Goal: Transaction & Acquisition: Book appointment/travel/reservation

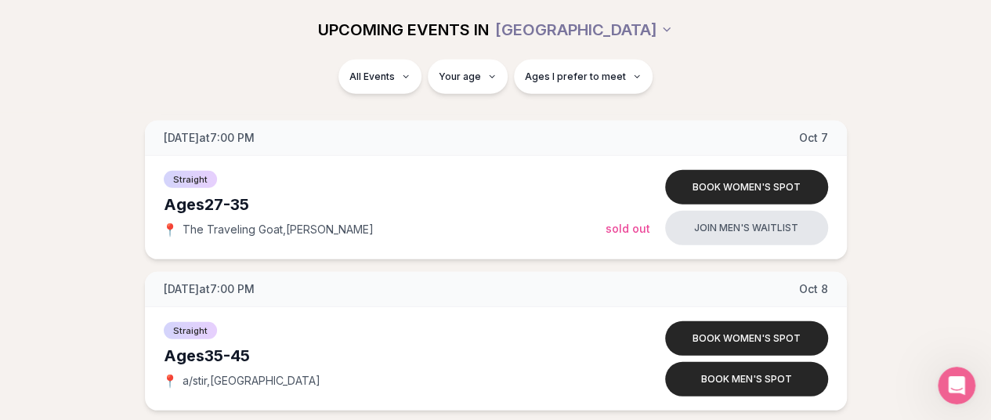
scroll to position [2272, 0]
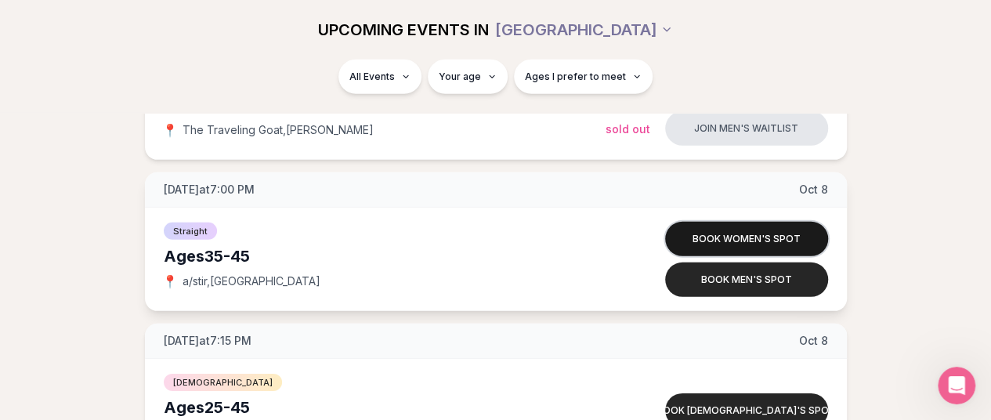
click at [743, 225] on button "Book women's spot" at bounding box center [746, 239] width 163 height 34
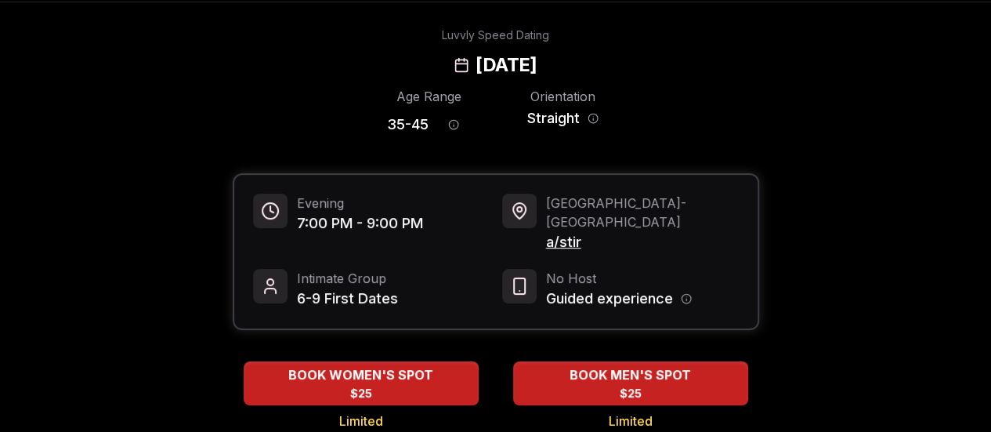
scroll to position [78, 0]
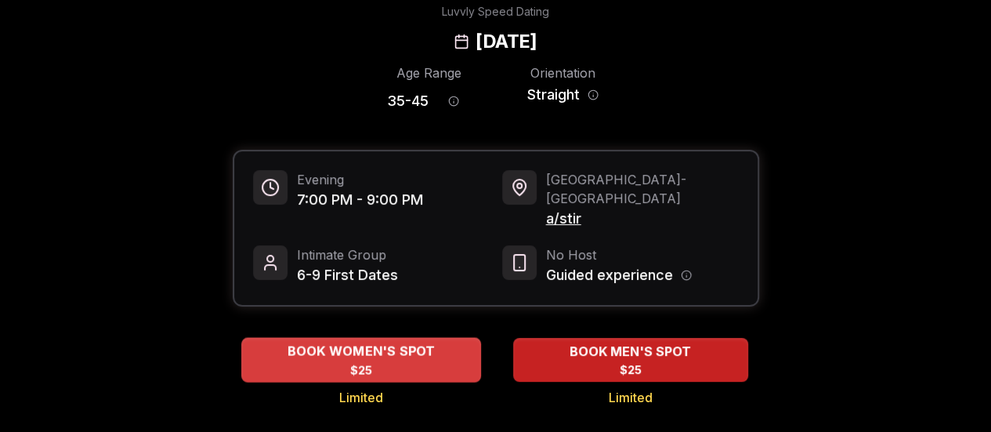
click at [403, 342] on span "BOOK WOMEN'S SPOT" at bounding box center [361, 351] width 154 height 19
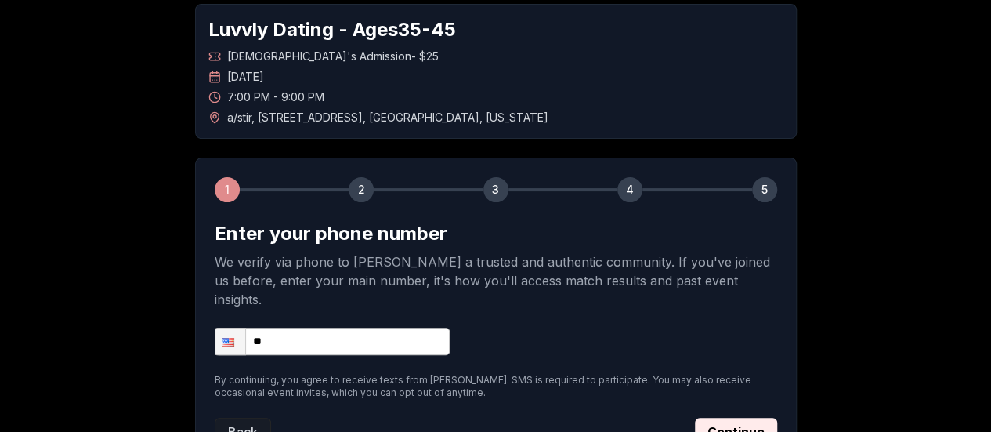
click at [395, 327] on input "**" at bounding box center [332, 340] width 235 height 27
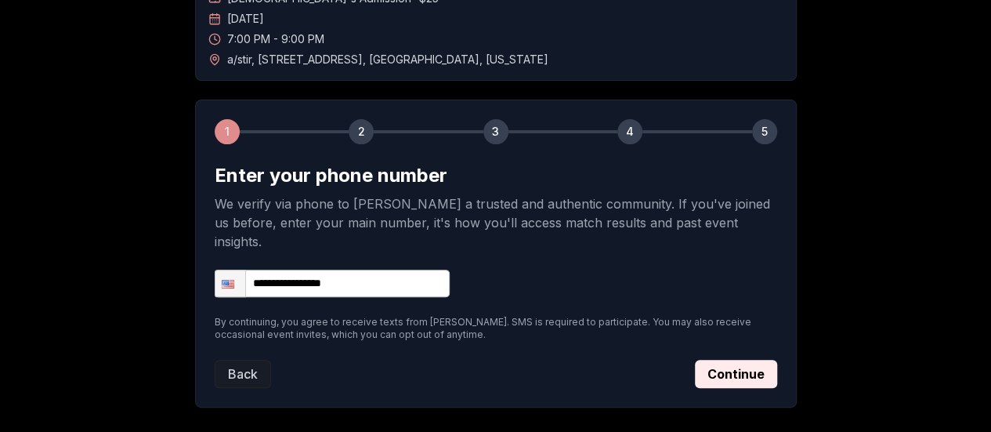
scroll to position [157, 0]
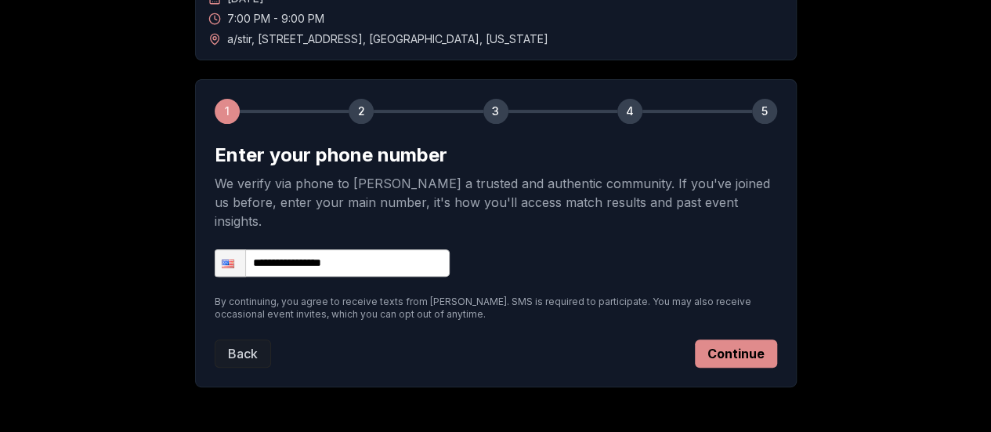
type input "**********"
click at [732, 339] on button "Continue" at bounding box center [736, 353] width 82 height 28
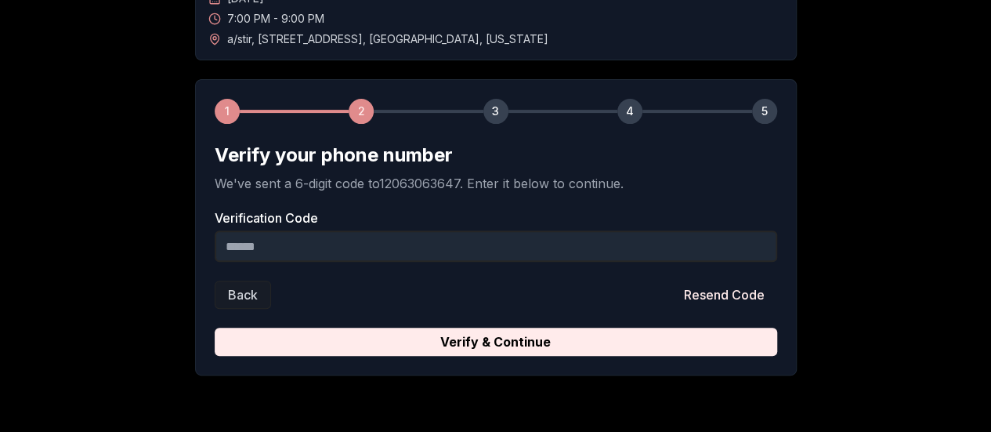
click at [655, 256] on input "Verification Code" at bounding box center [496, 245] width 562 height 31
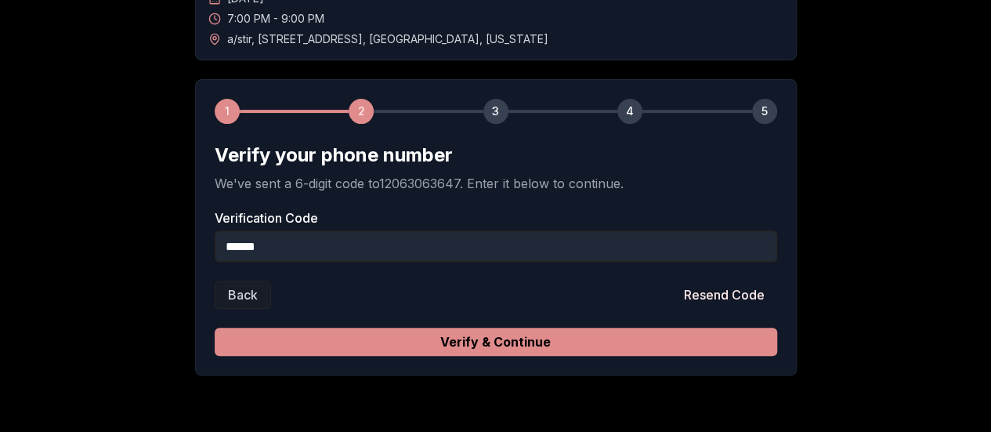
type input "******"
click at [572, 339] on button "Verify & Continue" at bounding box center [496, 341] width 562 height 28
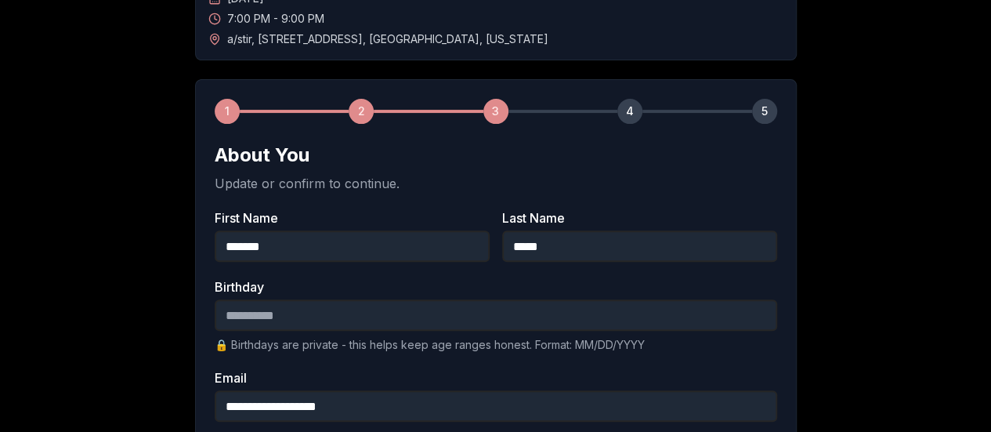
click at [578, 329] on input "Birthday" at bounding box center [496, 314] width 562 height 31
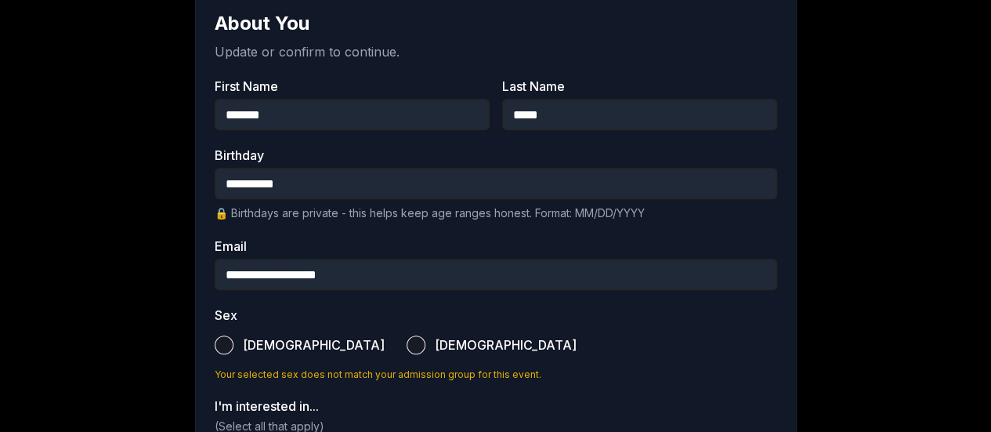
scroll to position [313, 0]
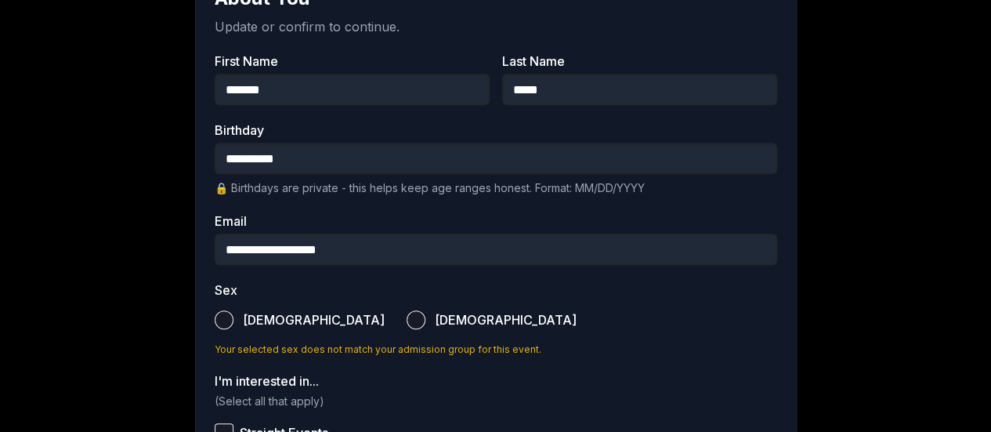
type input "**********"
click at [407, 316] on button "[DEMOGRAPHIC_DATA]" at bounding box center [416, 319] width 19 height 19
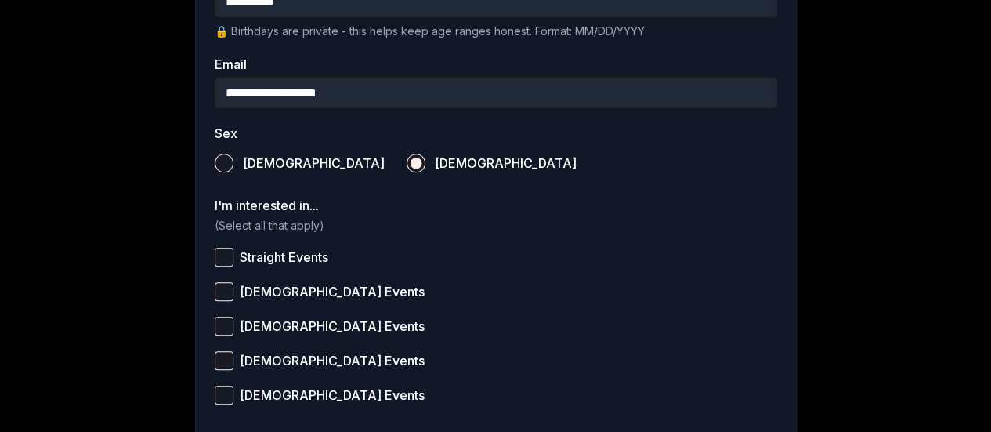
scroll to position [548, 0]
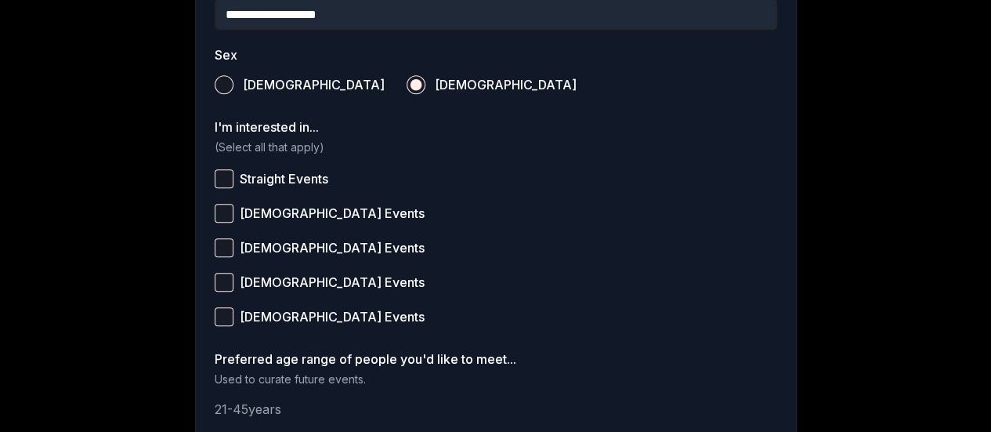
click at [221, 181] on button "Straight Events" at bounding box center [224, 178] width 19 height 19
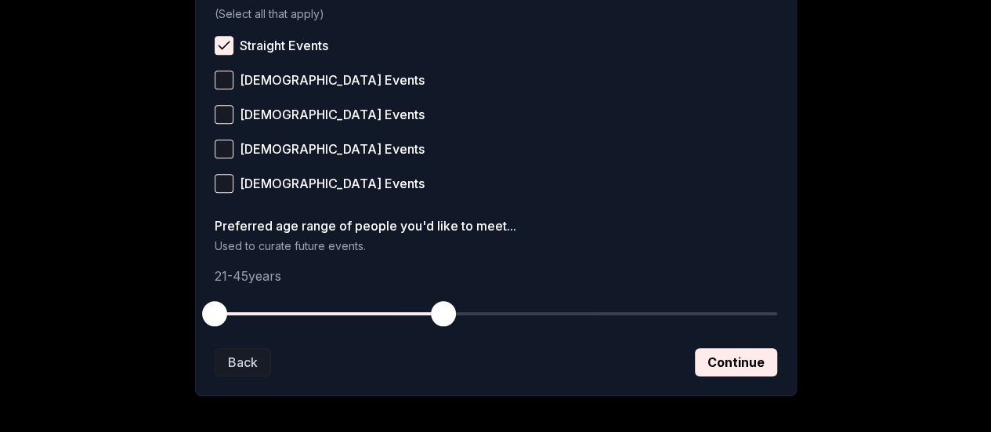
scroll to position [705, 0]
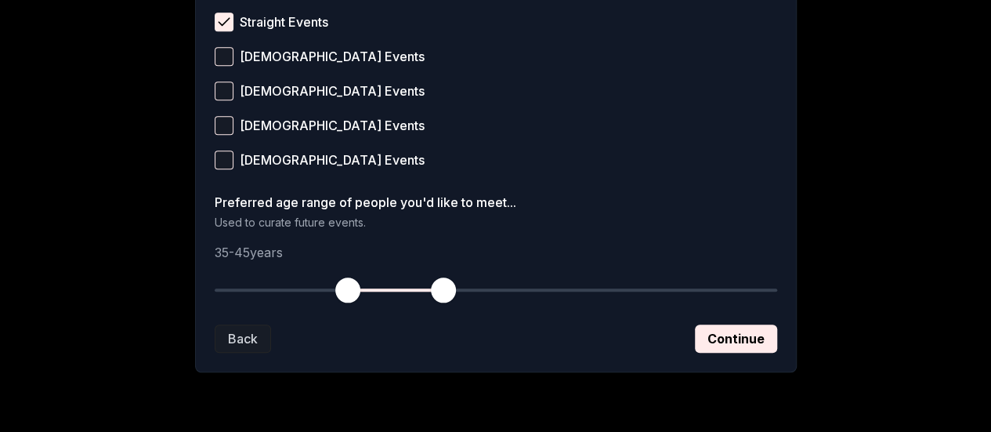
drag, startPoint x: 219, startPoint y: 293, endPoint x: 348, endPoint y: 288, distance: 128.6
click at [348, 288] on span "button" at bounding box center [347, 289] width 25 height 25
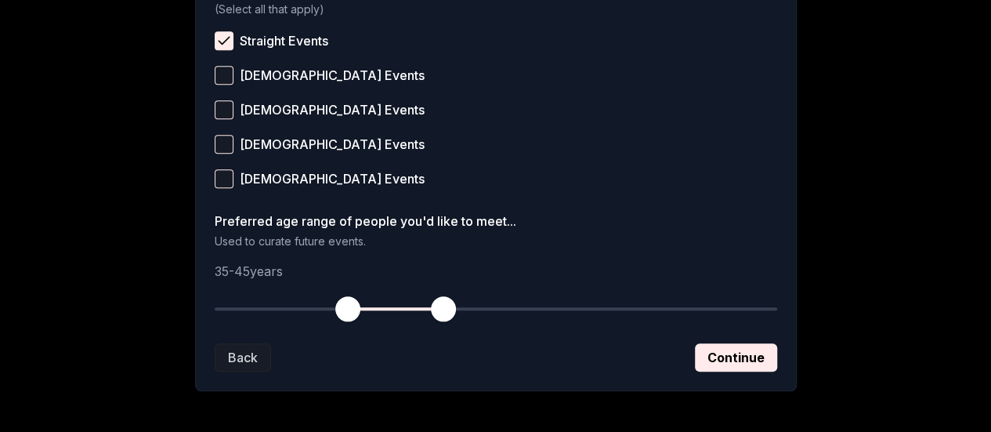
scroll to position [747, 0]
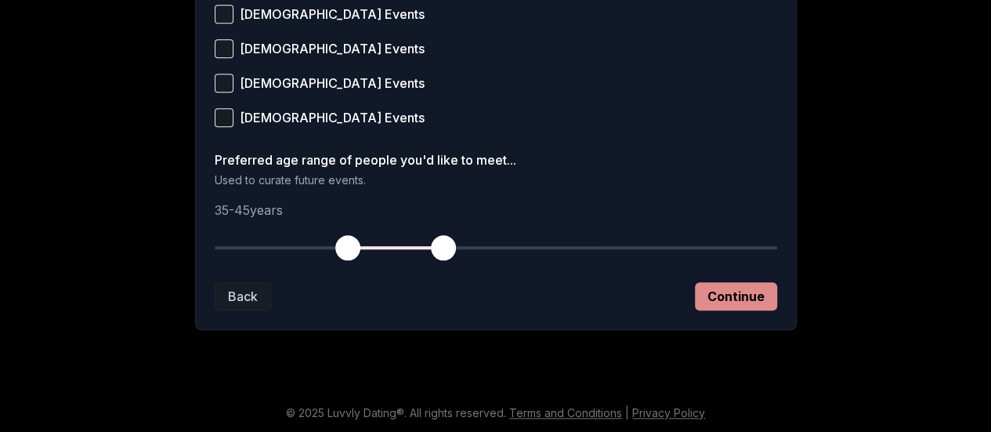
click at [735, 298] on button "Continue" at bounding box center [736, 296] width 82 height 28
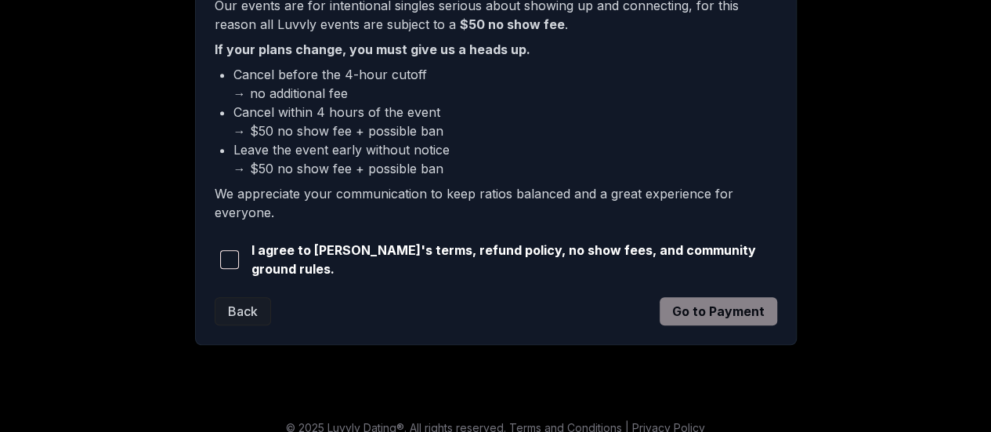
scroll to position [494, 0]
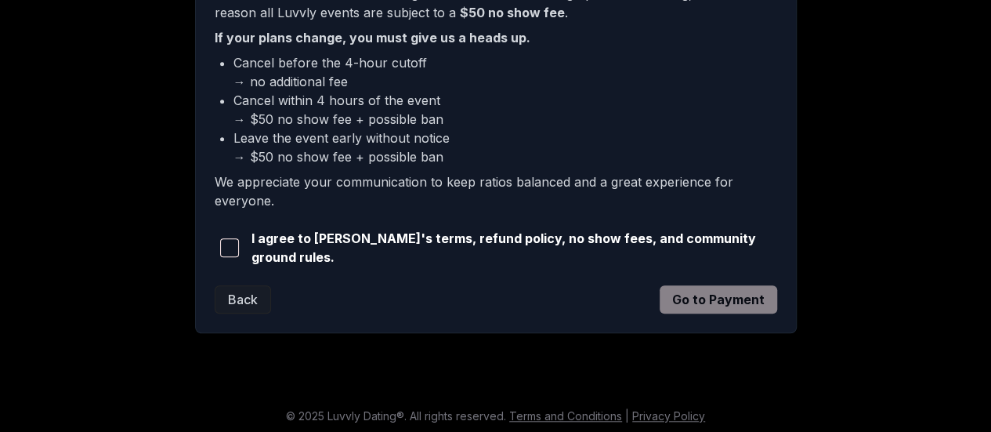
click at [239, 239] on span "button" at bounding box center [229, 247] width 19 height 19
click at [689, 296] on button "Go to Payment" at bounding box center [719, 299] width 118 height 28
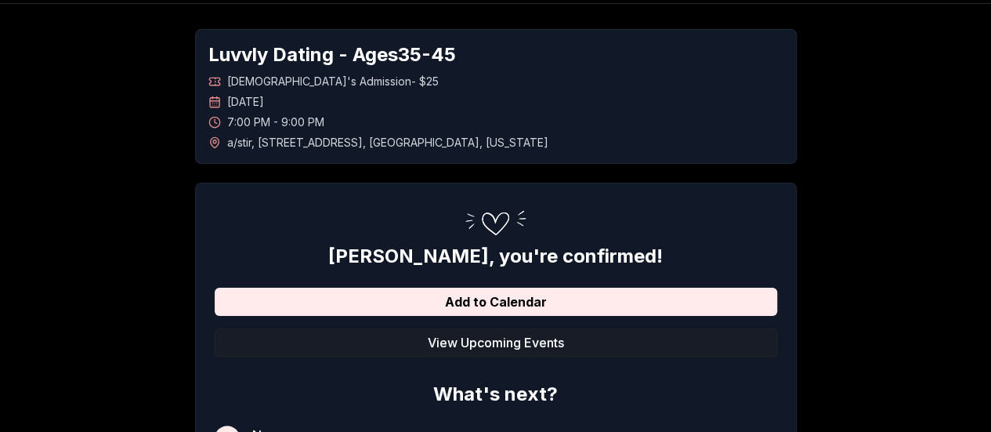
scroll to position [78, 0]
